Goal: Task Accomplishment & Management: Manage account settings

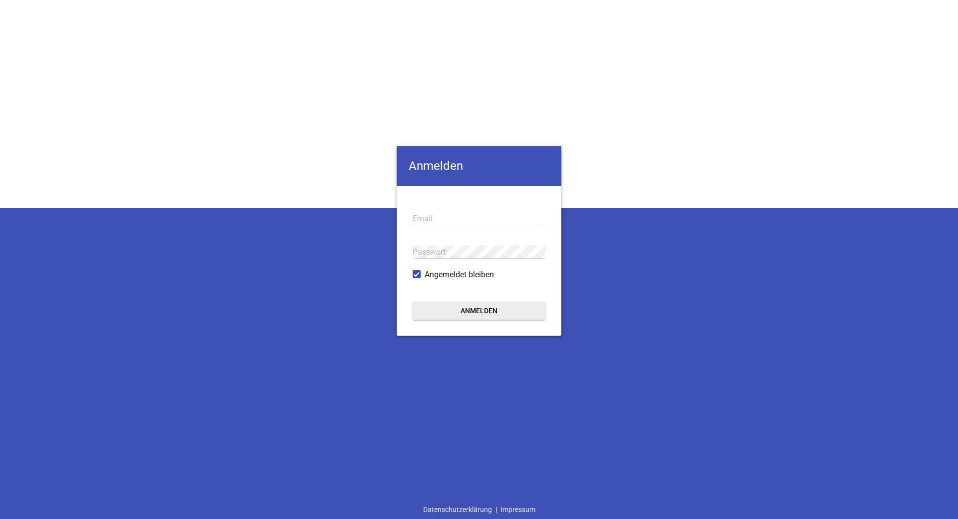
type input "[EMAIL_ADDRESS][DOMAIN_NAME]"
click at [483, 317] on button "Anmelden" at bounding box center [479, 310] width 133 height 18
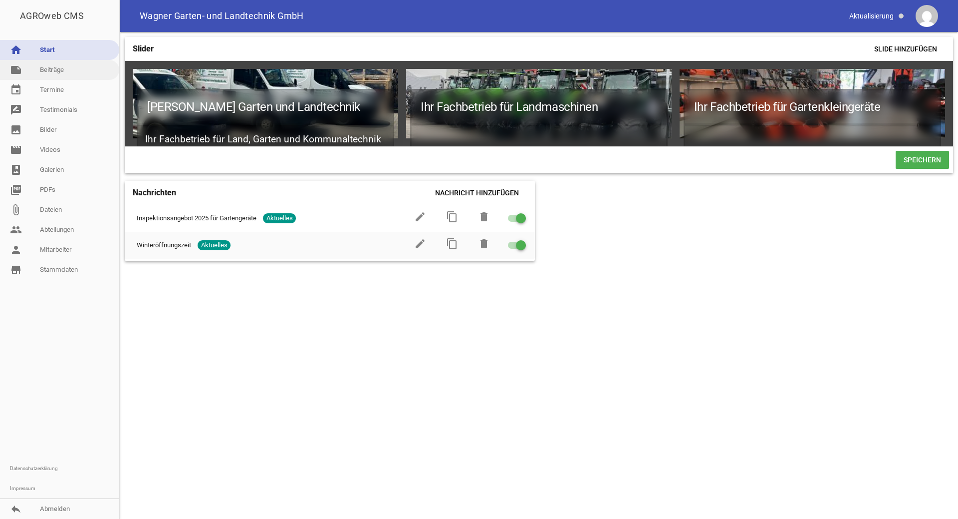
click at [54, 73] on link "note Beiträge" at bounding box center [59, 70] width 119 height 20
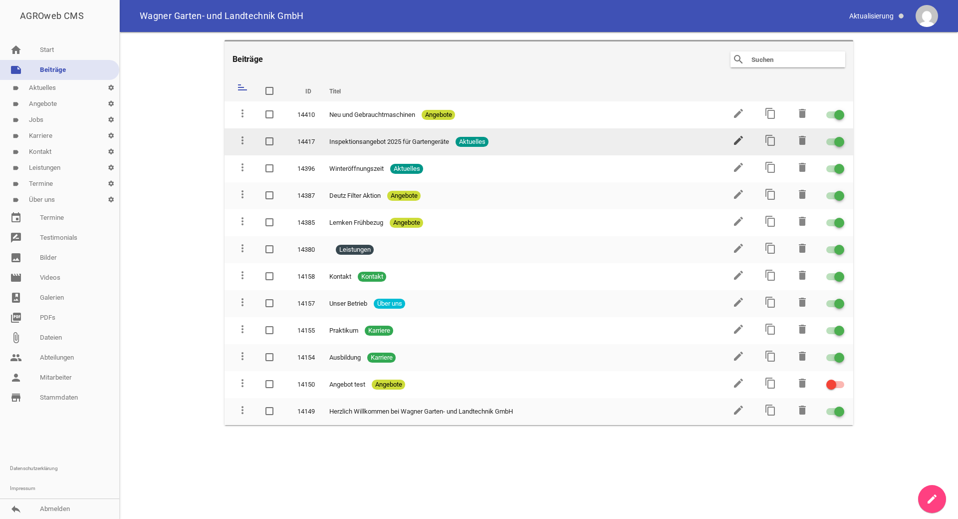
click at [739, 139] on icon "edit" at bounding box center [739, 140] width 12 height 12
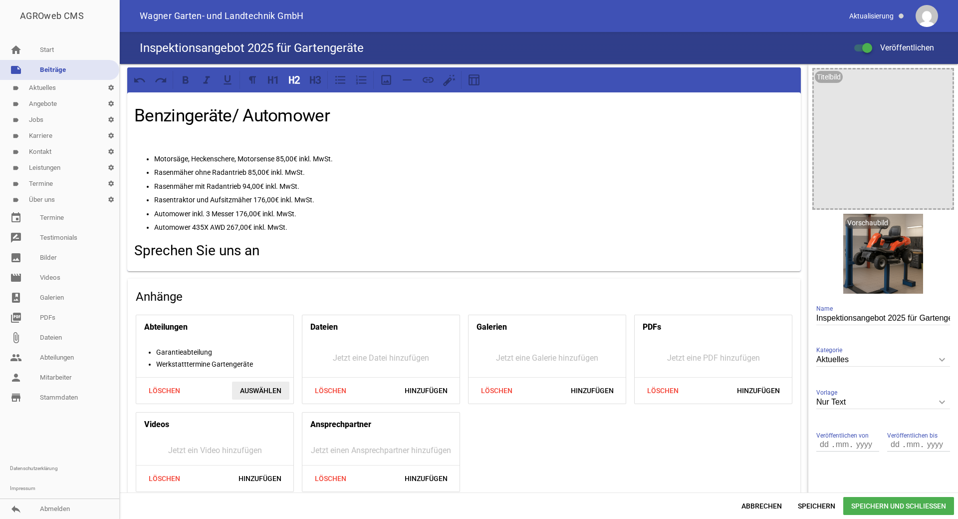
click at [256, 387] on span "Auswählen" at bounding box center [260, 390] width 57 height 18
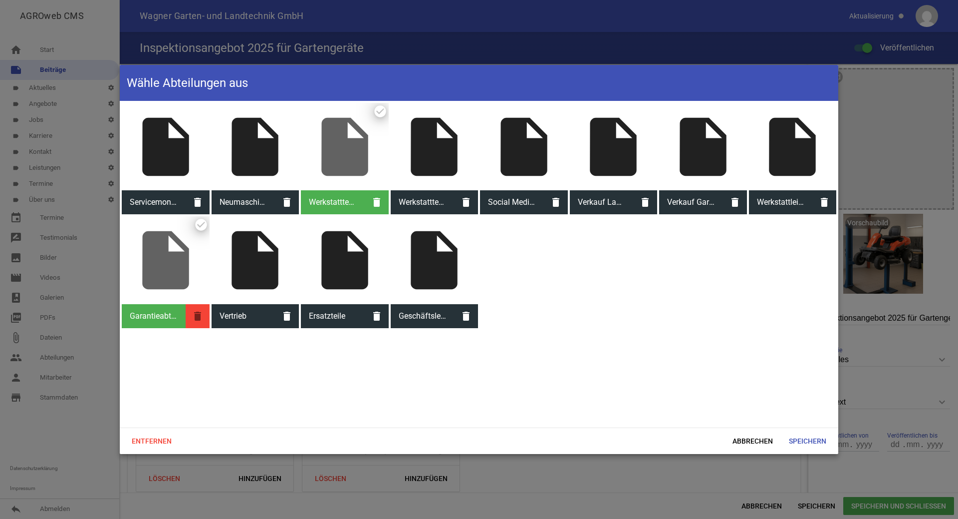
click at [200, 314] on icon "delete" at bounding box center [198, 316] width 24 height 24
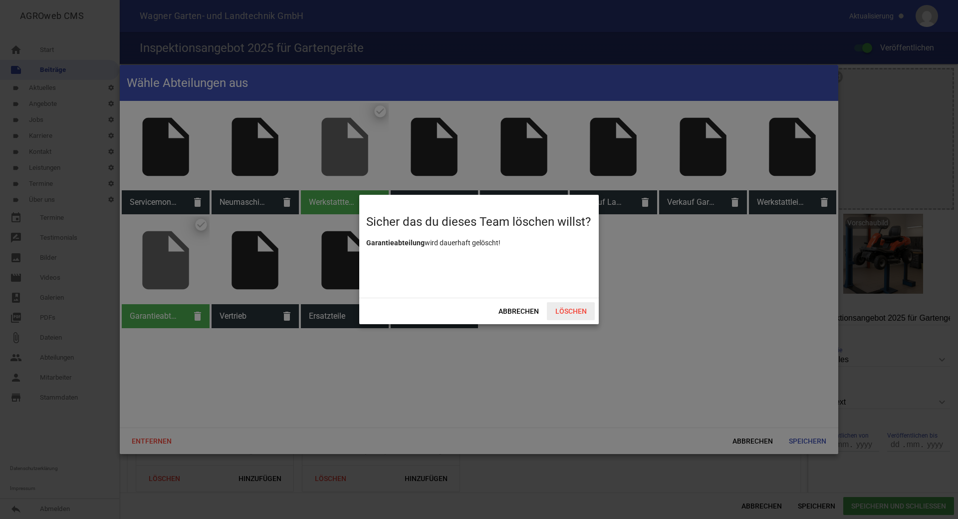
click at [566, 310] on span "Löschen" at bounding box center [571, 311] width 48 height 18
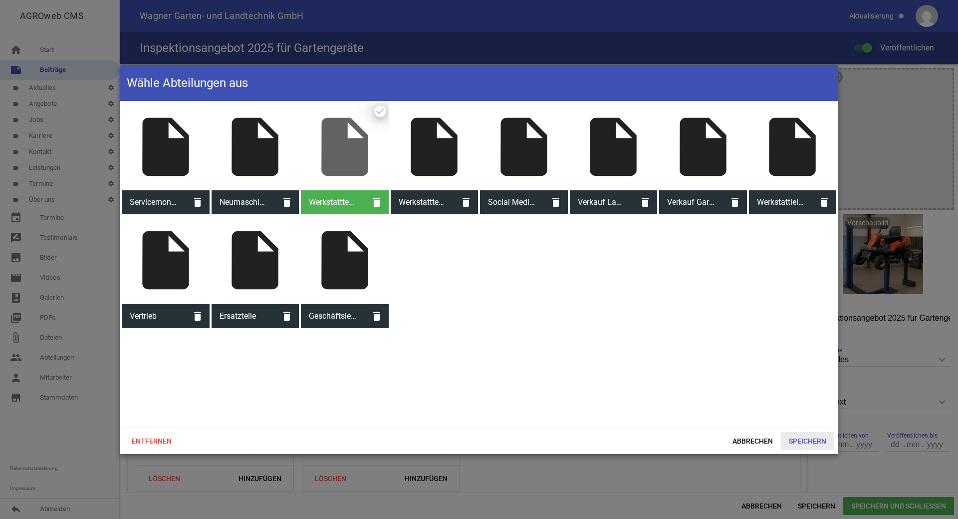
click at [816, 443] on span "Speichern" at bounding box center [807, 441] width 53 height 18
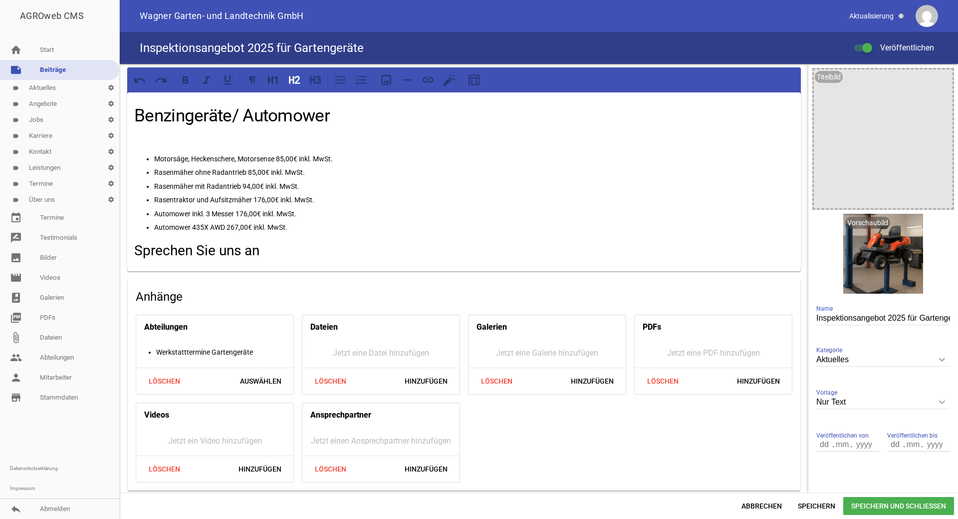
click at [867, 506] on span "Speichern und Schließen" at bounding box center [898, 506] width 111 height 18
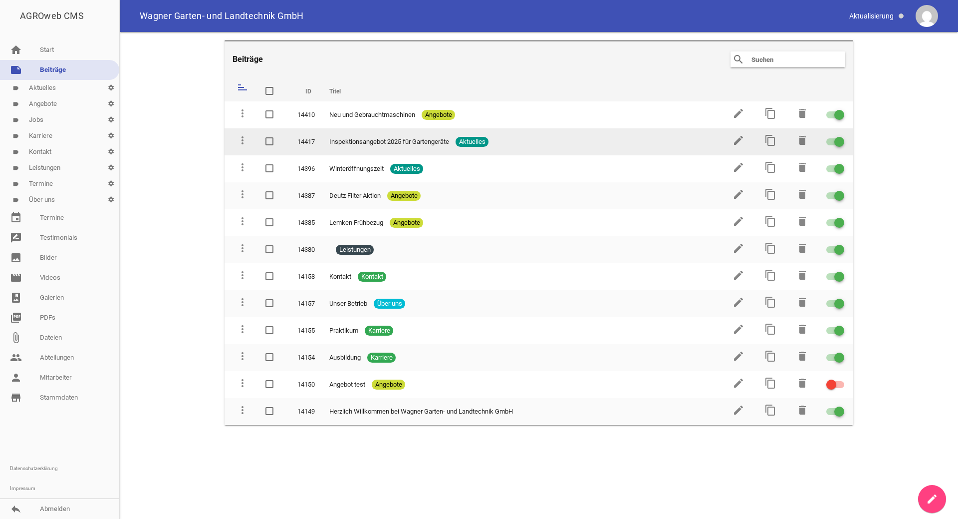
click at [425, 142] on span "Inspektionsangebot 2025 für Gartengeräte" at bounding box center [389, 142] width 120 height 10
click at [737, 139] on icon "edit" at bounding box center [739, 140] width 12 height 12
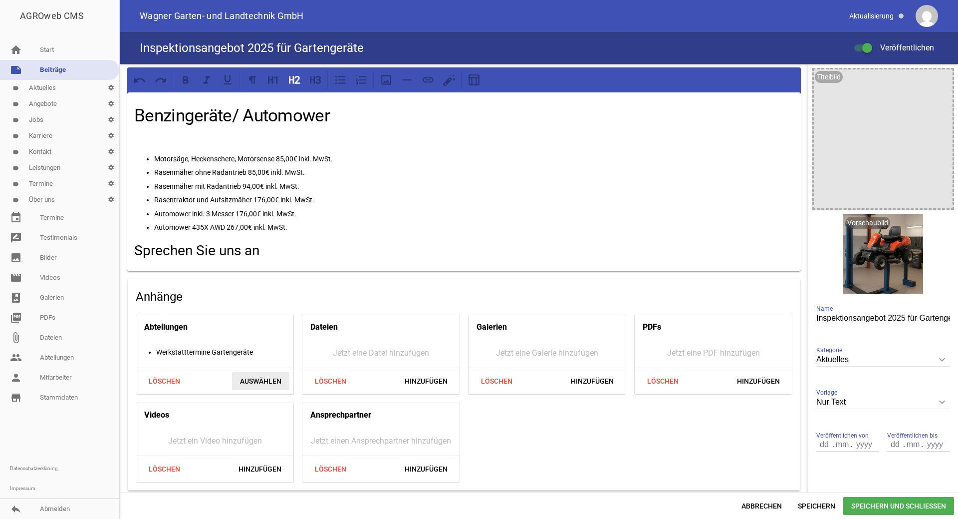
click at [246, 381] on span "Auswählen" at bounding box center [260, 381] width 57 height 18
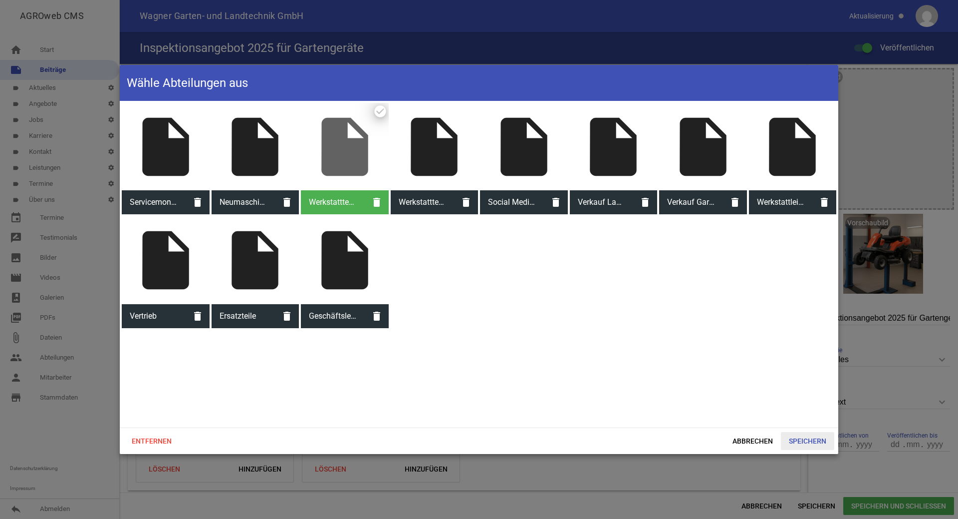
click at [801, 439] on span "Speichern" at bounding box center [807, 441] width 53 height 18
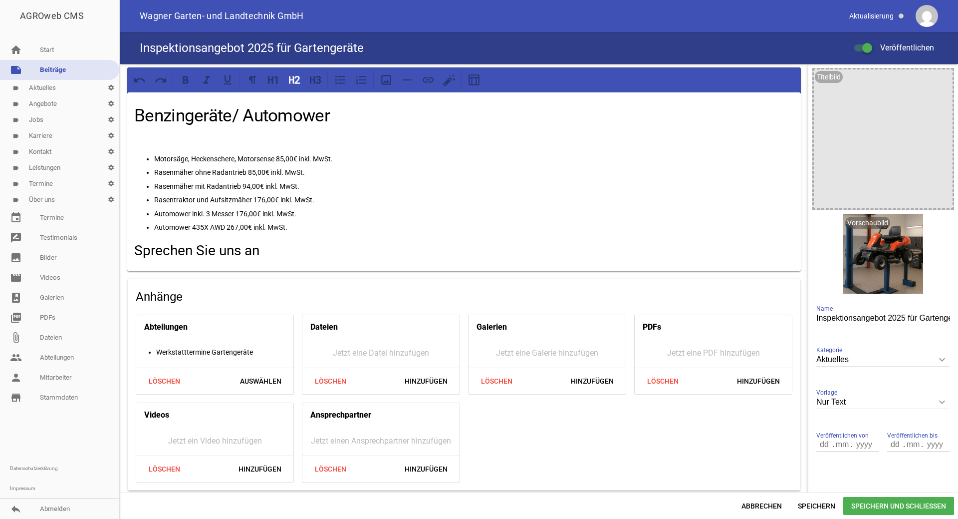
click at [883, 508] on span "Speichern und Schließen" at bounding box center [898, 506] width 111 height 18
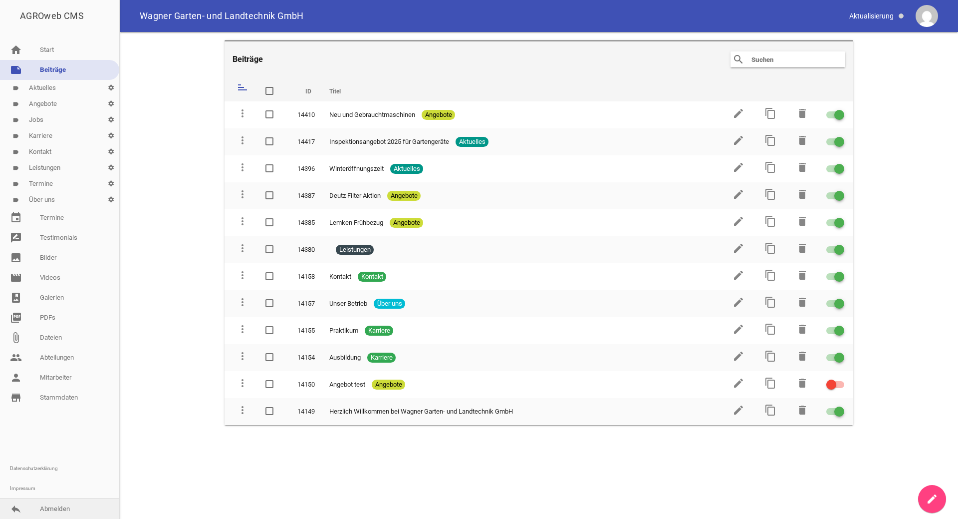
click at [46, 508] on link "reply Abmelden" at bounding box center [59, 509] width 119 height 20
